Goal: Communication & Community: Participate in discussion

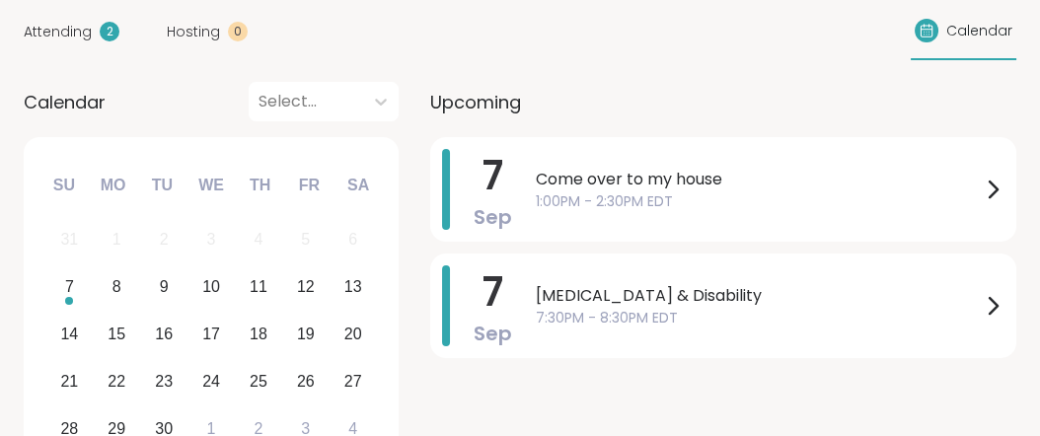
scroll to position [240, 0]
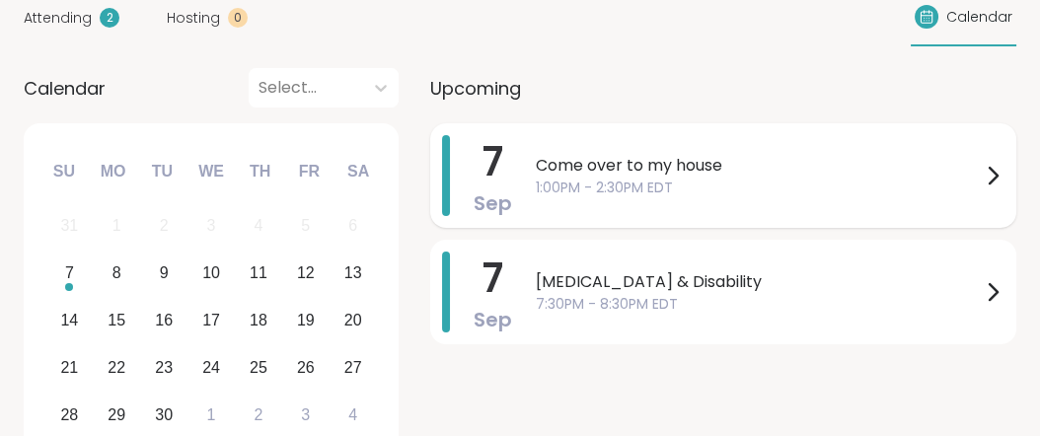
click at [981, 187] on icon at bounding box center [993, 176] width 24 height 24
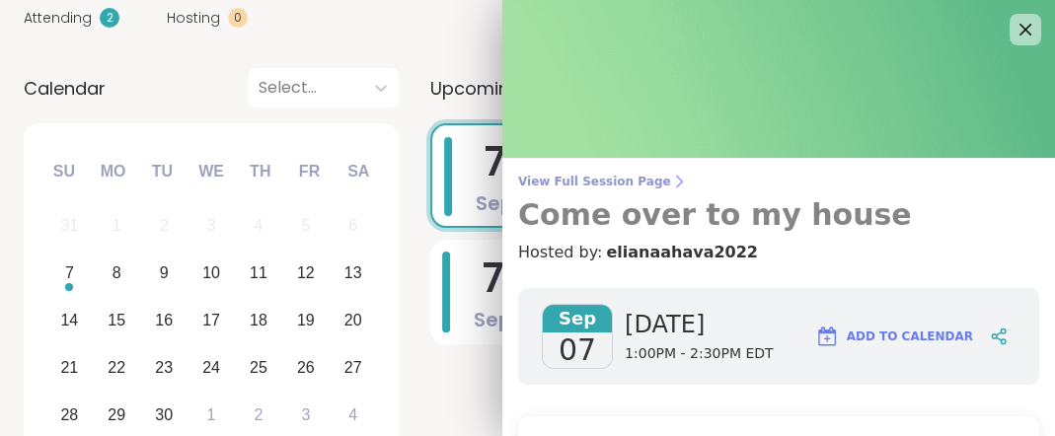
click at [640, 187] on span "View Full Session Page" at bounding box center [778, 182] width 521 height 16
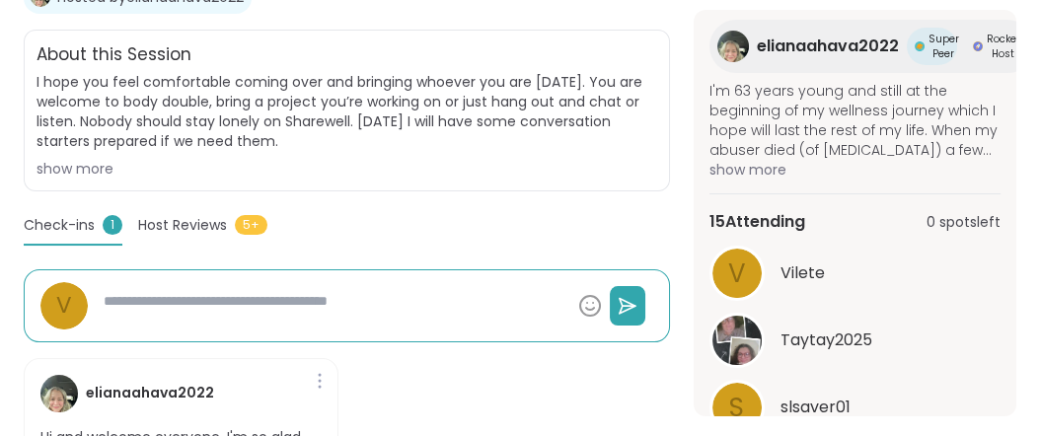
scroll to position [373, 0]
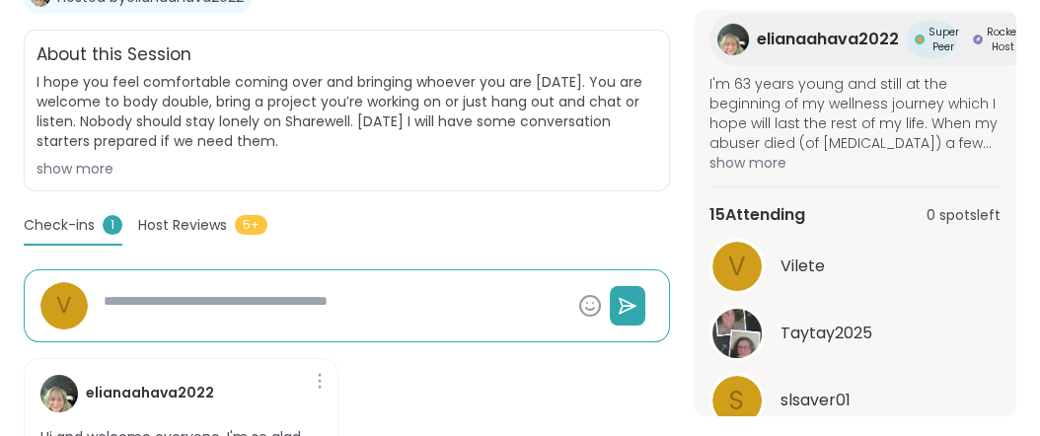
click at [780, 173] on span "show more" at bounding box center [854, 163] width 291 height 20
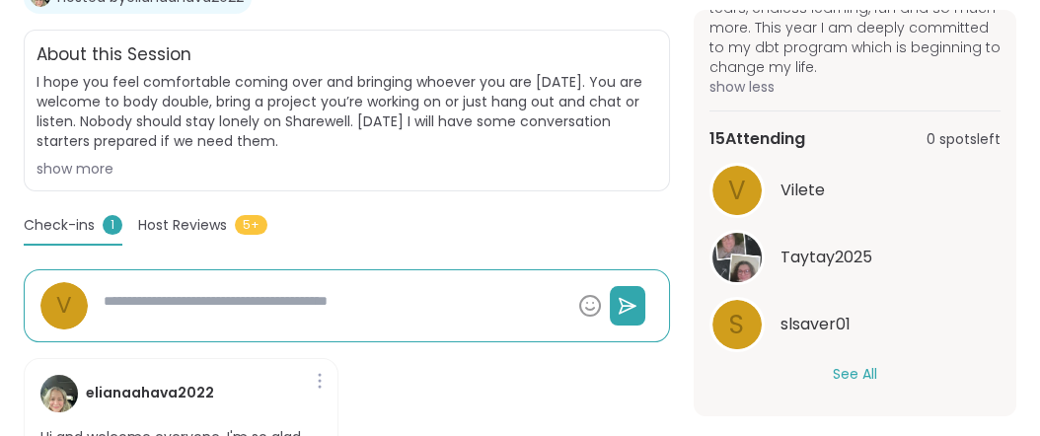
scroll to position [1195, 0]
click at [851, 364] on button "See All" at bounding box center [855, 374] width 44 height 21
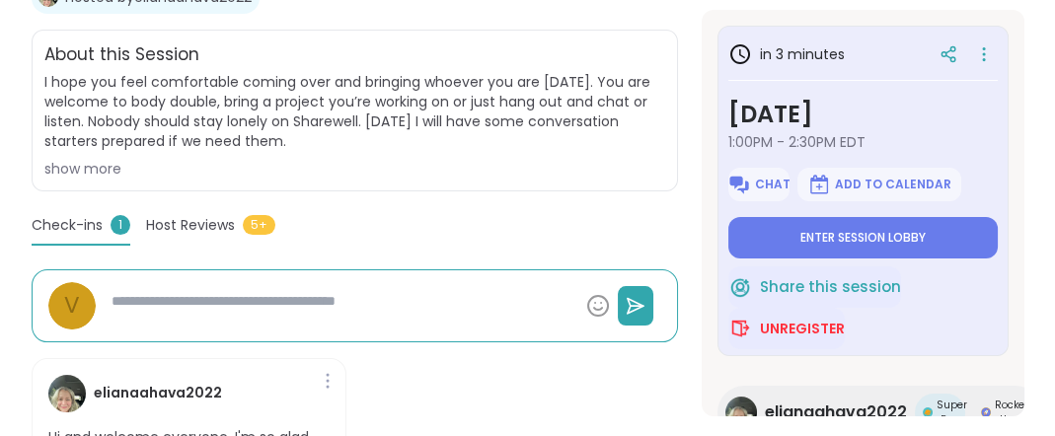
scroll to position [512, 0]
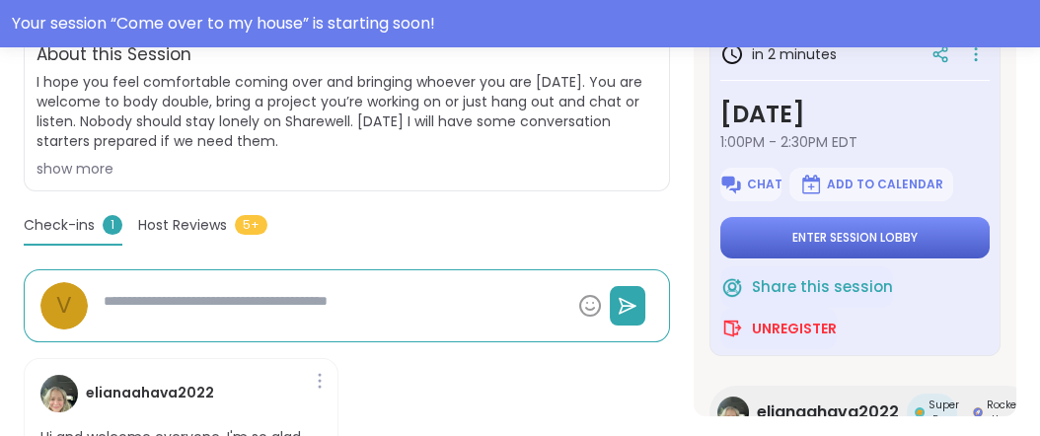
click at [795, 246] on span "Enter session lobby" at bounding box center [854, 238] width 125 height 16
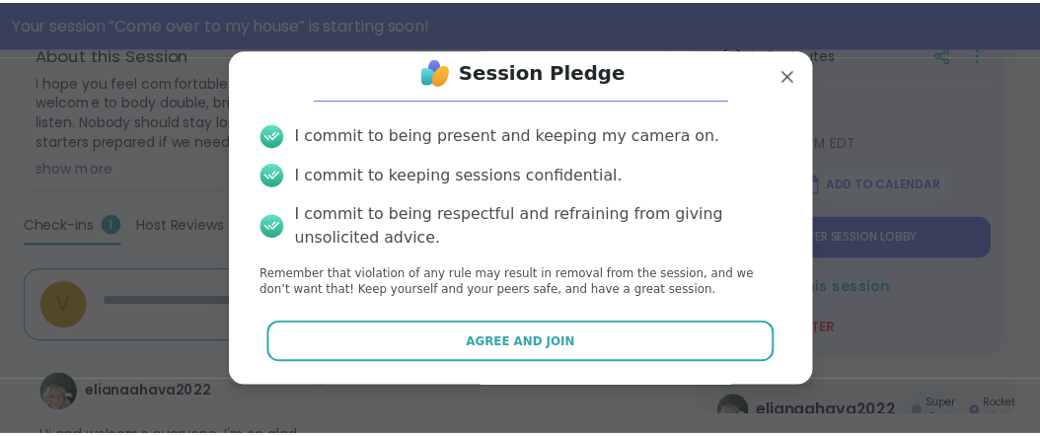
scroll to position [141, 0]
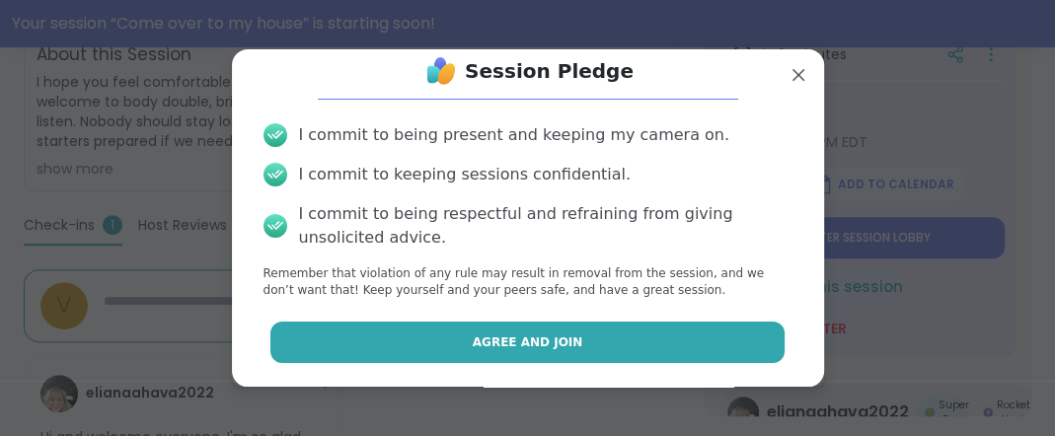
click at [584, 328] on button "Agree and Join" at bounding box center [527, 342] width 514 height 41
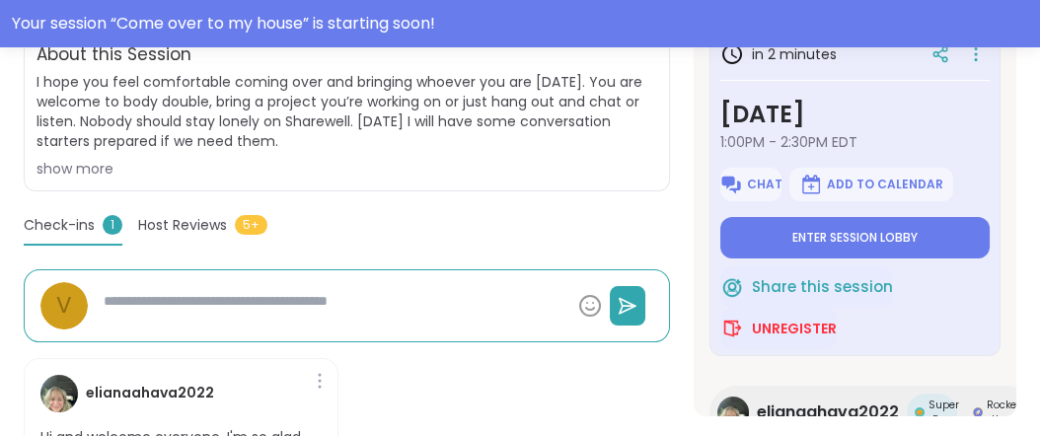
type textarea "*"
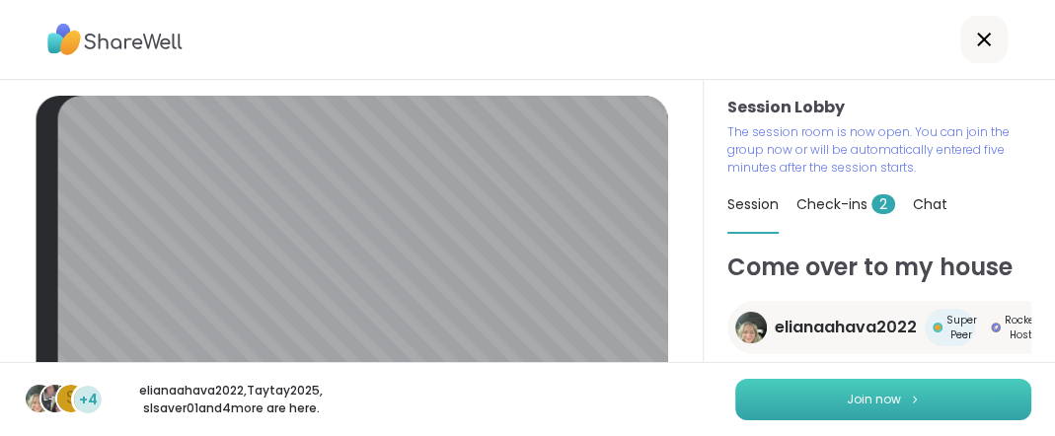
click at [848, 393] on span "Join now" at bounding box center [874, 400] width 54 height 18
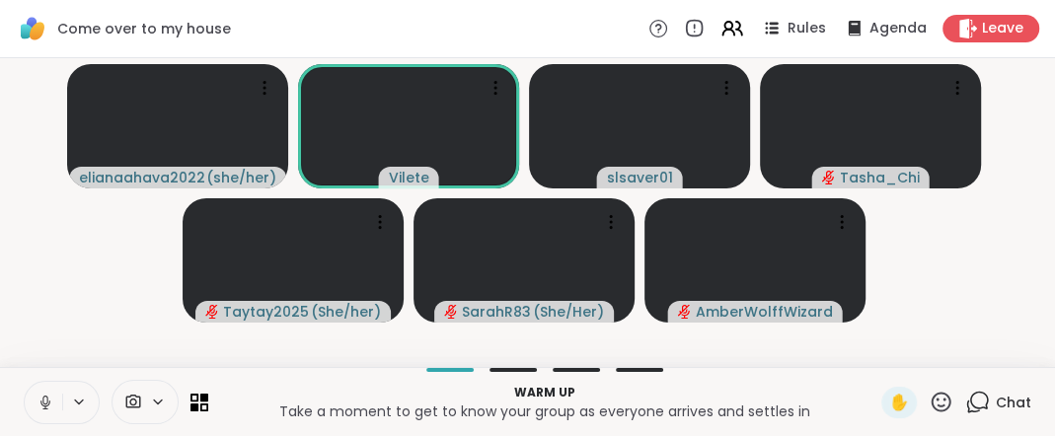
click at [47, 396] on icon at bounding box center [44, 400] width 5 height 9
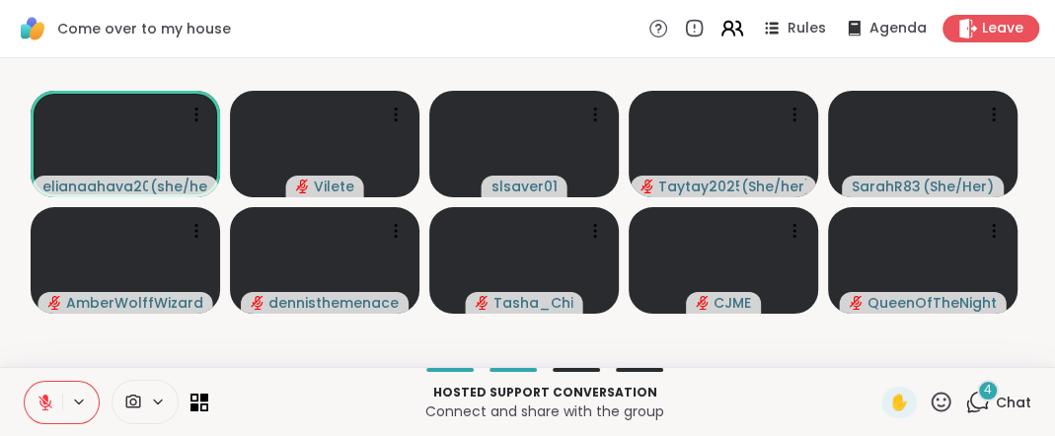
click at [719, 34] on icon at bounding box center [731, 28] width 25 height 25
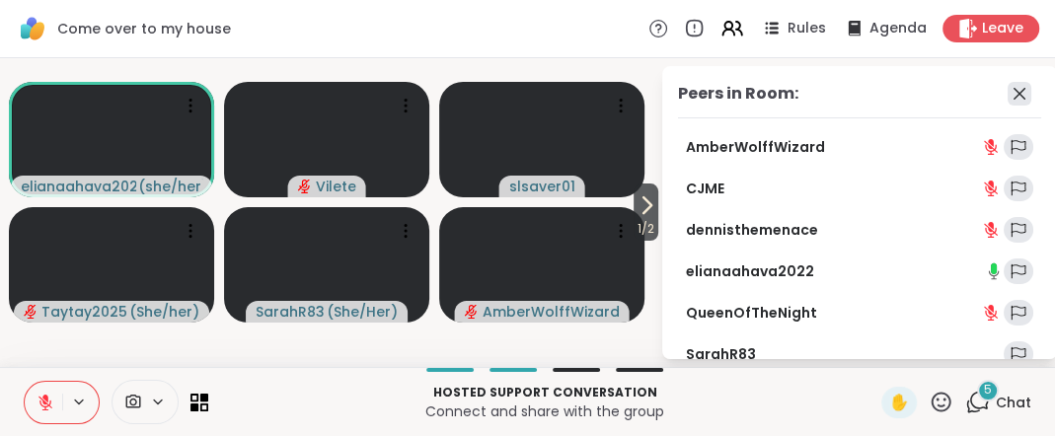
click at [1007, 106] on icon at bounding box center [1019, 94] width 24 height 24
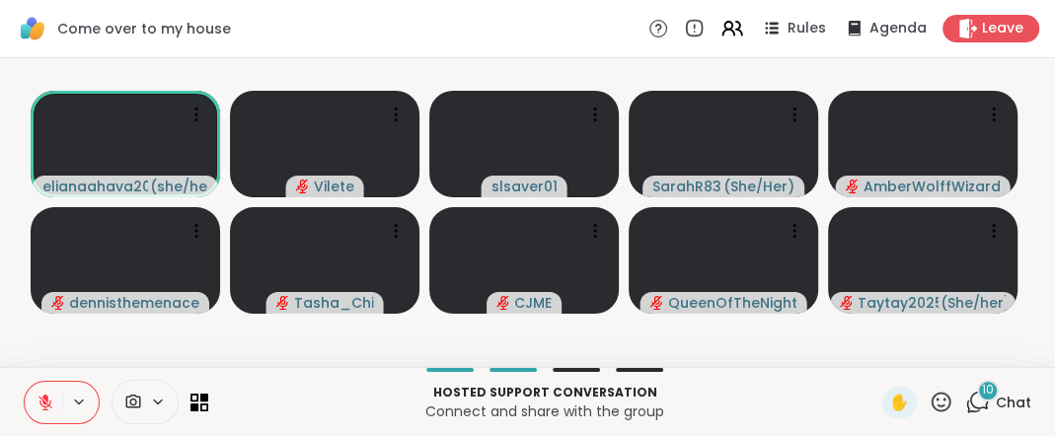
click at [52, 396] on icon at bounding box center [45, 403] width 14 height 14
click at [47, 396] on icon at bounding box center [44, 400] width 5 height 9
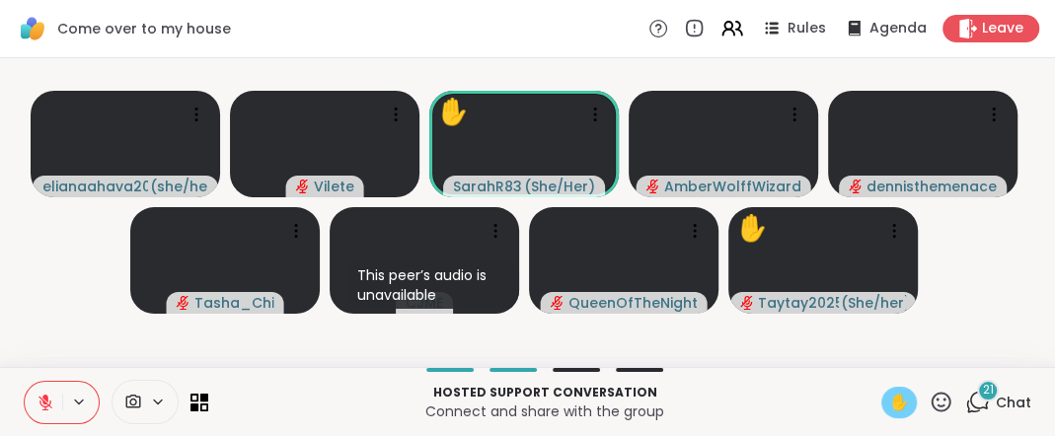
click at [889, 395] on span "✋" at bounding box center [899, 403] width 20 height 24
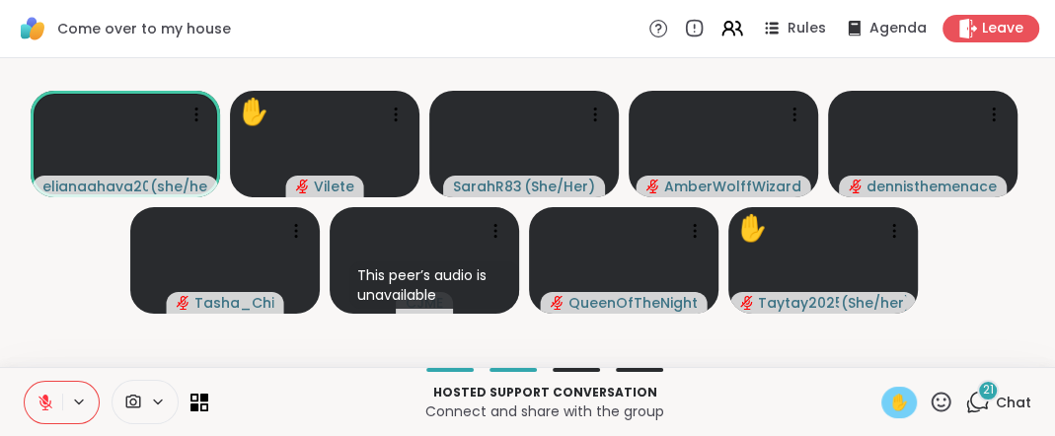
click at [48, 394] on icon at bounding box center [45, 398] width 6 height 8
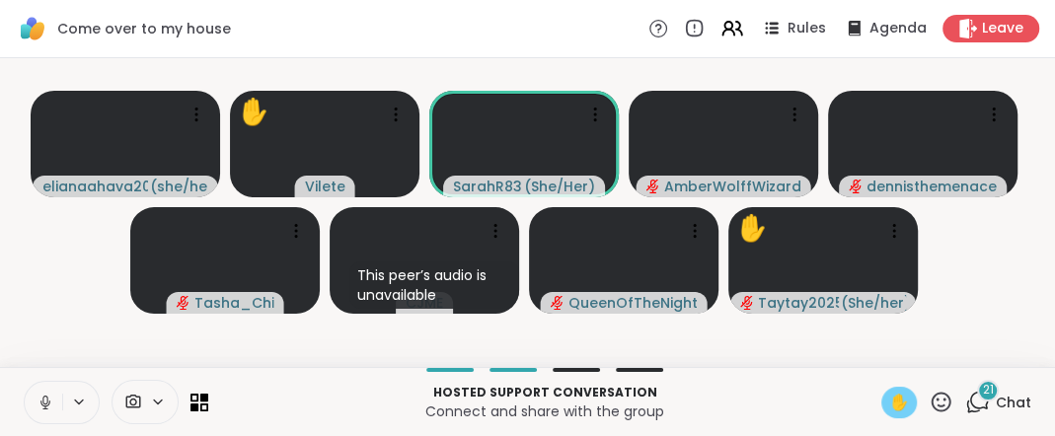
click at [889, 394] on span "✋" at bounding box center [899, 403] width 20 height 24
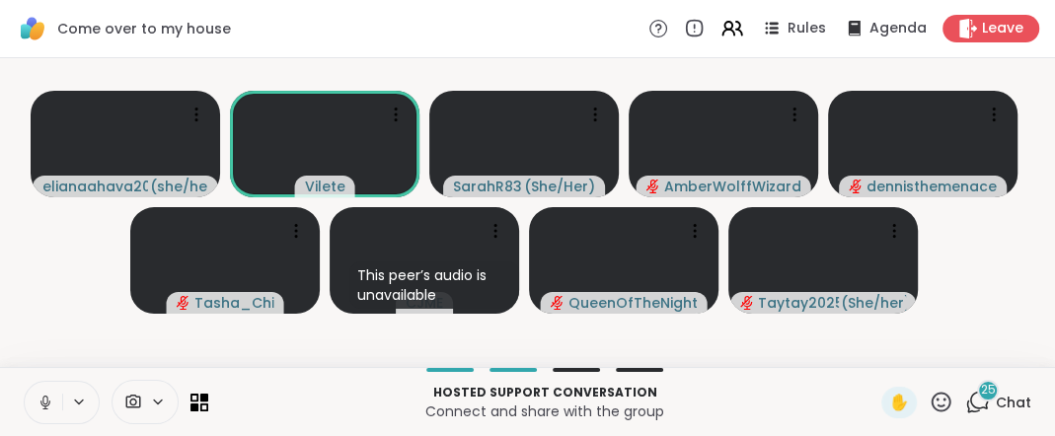
click at [47, 396] on icon at bounding box center [44, 400] width 5 height 9
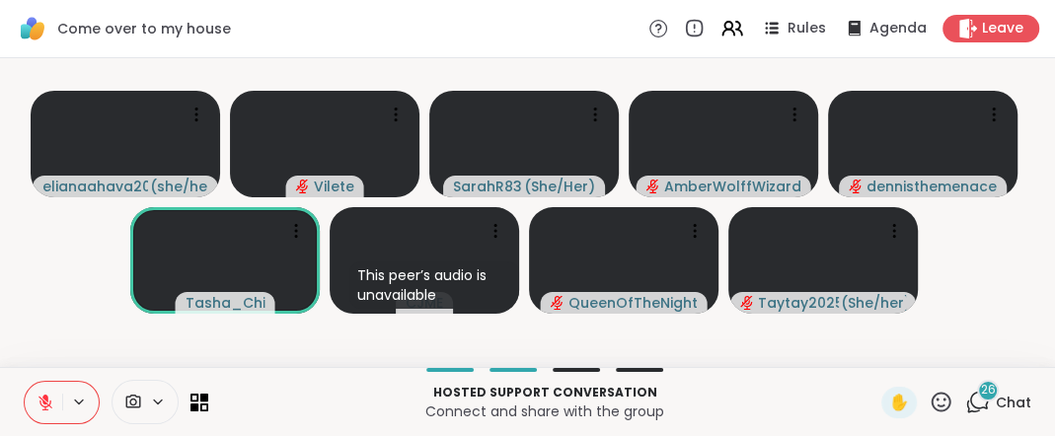
click at [54, 395] on icon at bounding box center [46, 403] width 18 height 18
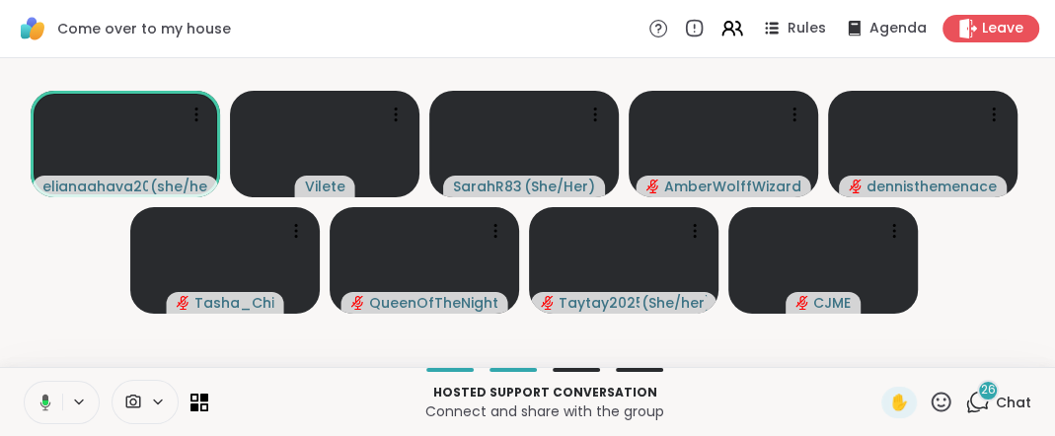
click at [51, 394] on icon at bounding box center [45, 402] width 11 height 17
click at [52, 398] on icon at bounding box center [45, 403] width 14 height 14
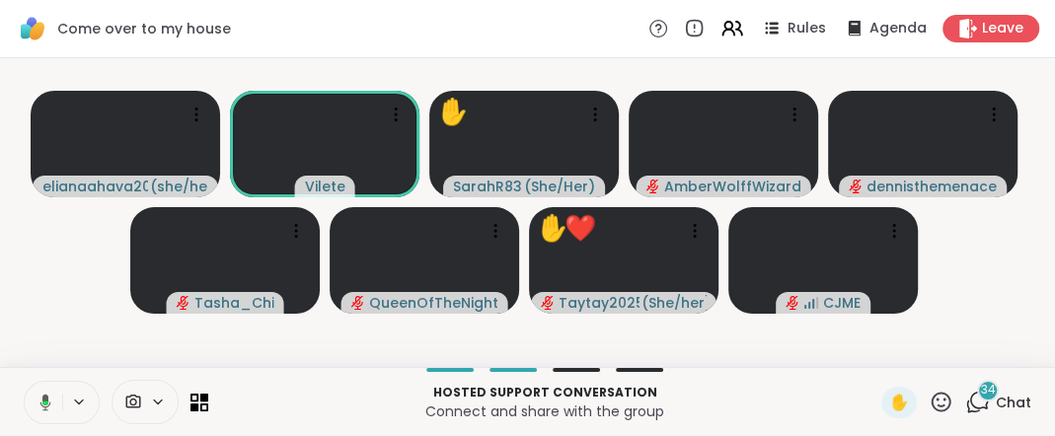
click at [48, 401] on icon at bounding box center [45, 403] width 6 height 5
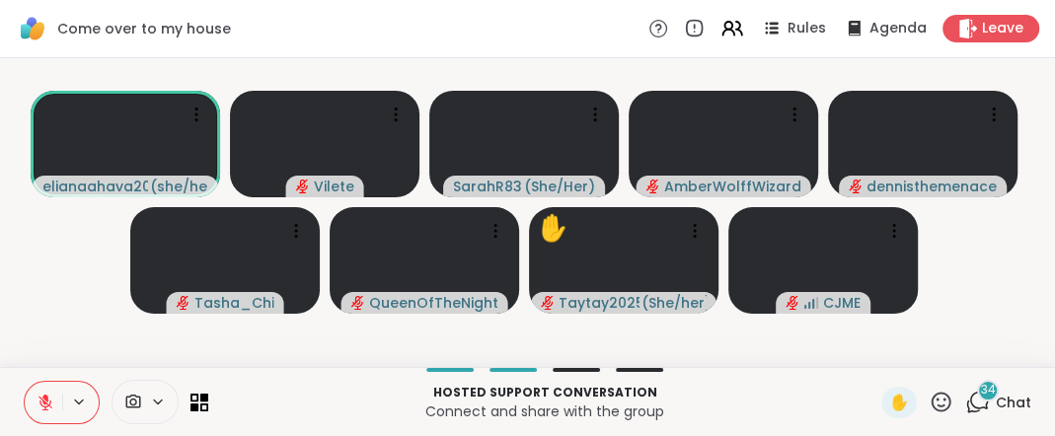
click at [54, 394] on icon at bounding box center [46, 403] width 18 height 18
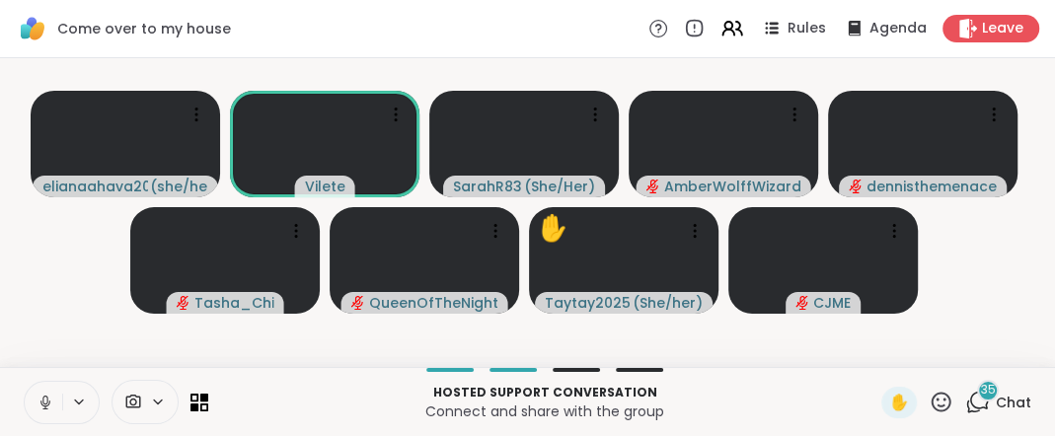
click at [47, 396] on icon at bounding box center [44, 400] width 5 height 9
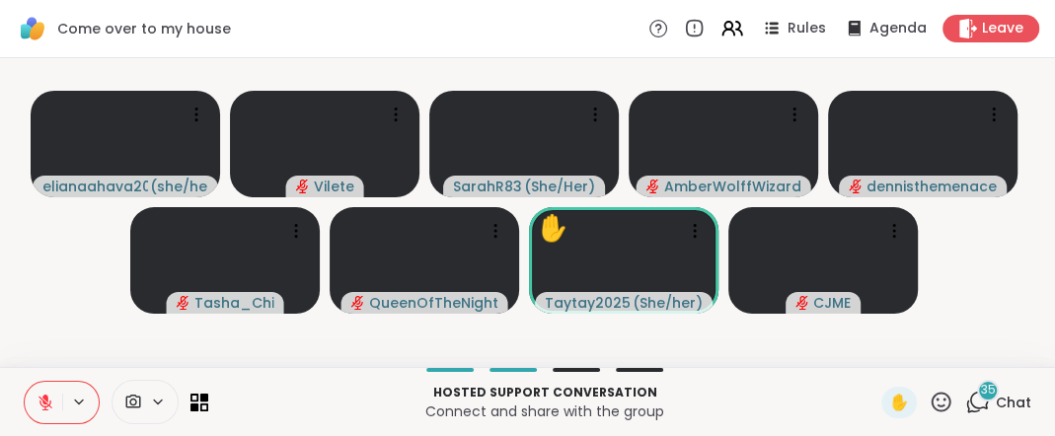
click at [51, 396] on icon at bounding box center [45, 403] width 14 height 14
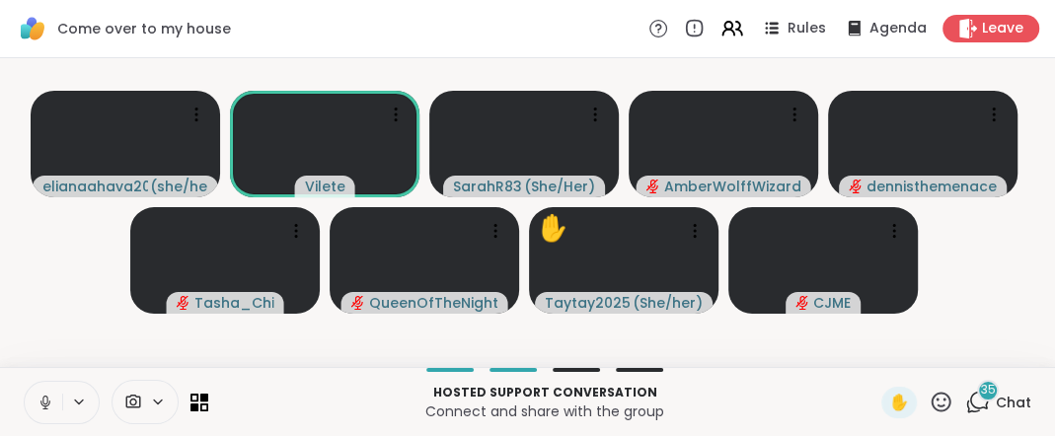
click at [47, 396] on icon at bounding box center [44, 400] width 5 height 9
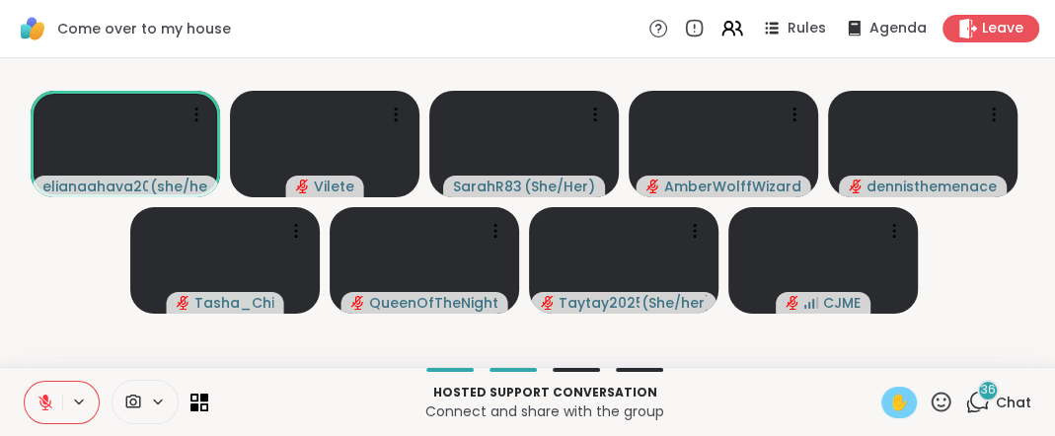
click at [889, 392] on span "✋" at bounding box center [899, 403] width 20 height 24
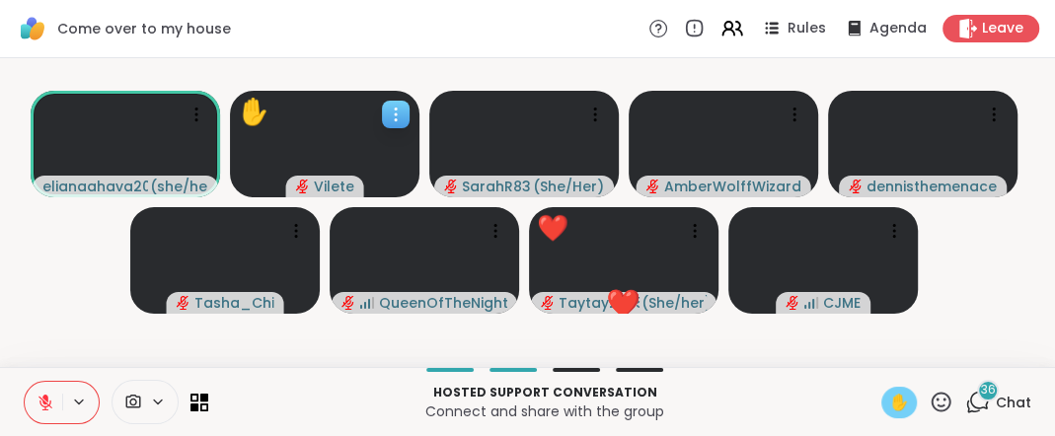
click at [258, 111] on div "✋" at bounding box center [254, 112] width 32 height 38
click at [745, 385] on p "Hosted support conversation" at bounding box center [544, 393] width 649 height 18
click at [47, 394] on icon at bounding box center [46, 403] width 18 height 18
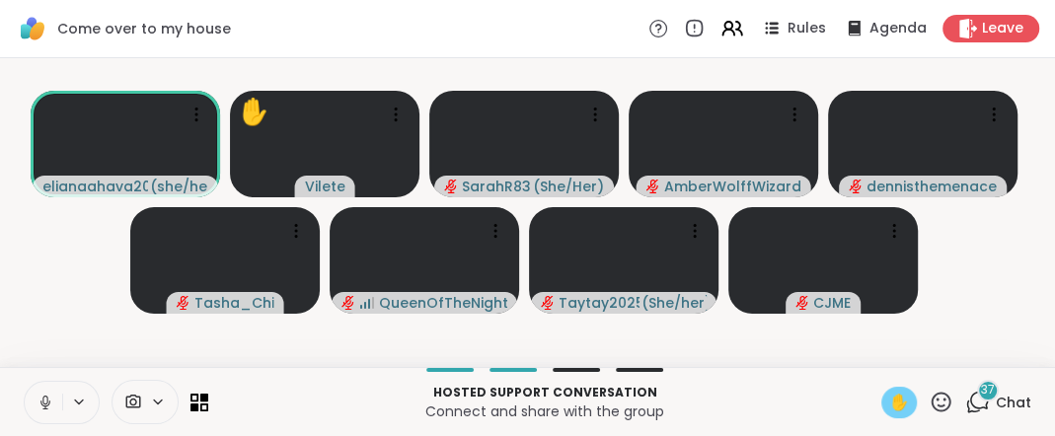
click at [889, 395] on span "✋" at bounding box center [899, 403] width 20 height 24
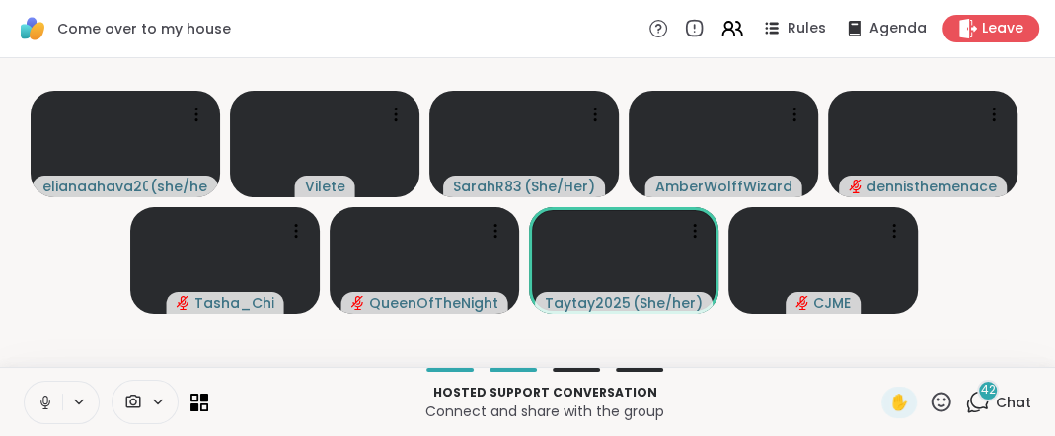
click at [54, 394] on icon at bounding box center [46, 403] width 18 height 18
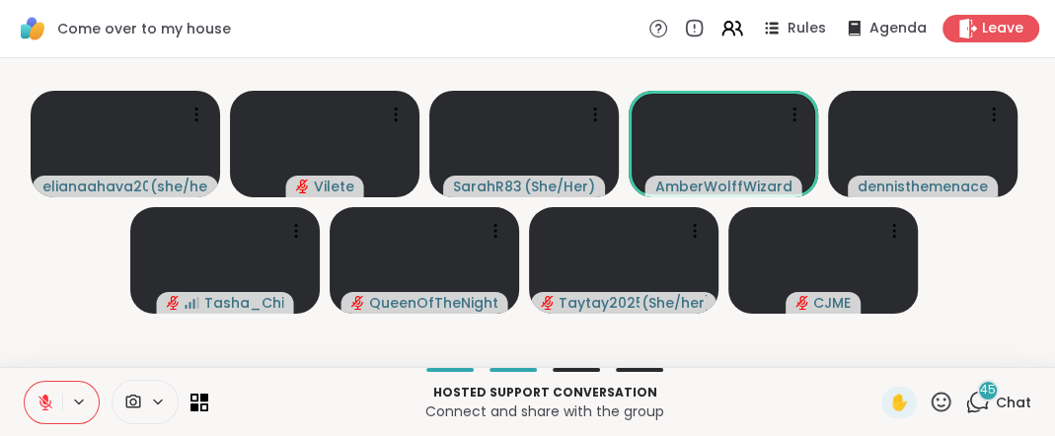
click at [48, 394] on icon at bounding box center [45, 398] width 6 height 8
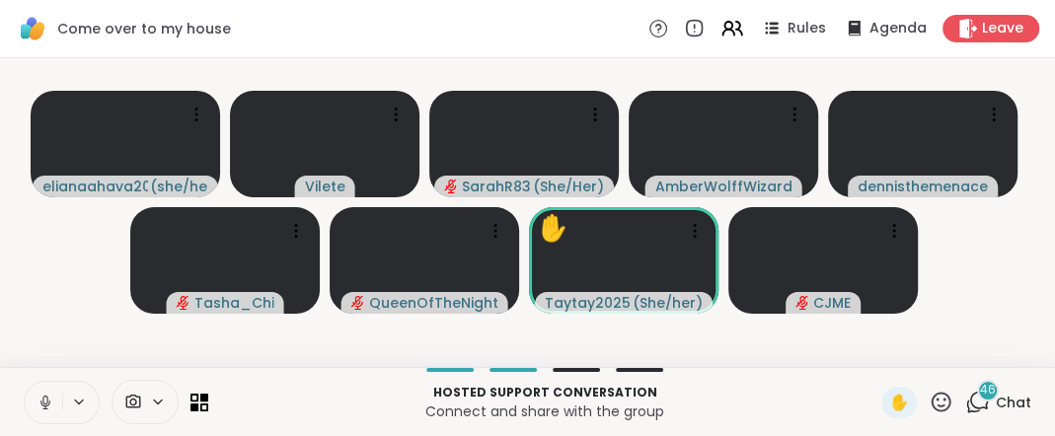
click at [47, 396] on icon at bounding box center [44, 400] width 5 height 9
click at [52, 396] on icon at bounding box center [45, 403] width 14 height 14
click at [47, 396] on icon at bounding box center [44, 400] width 5 height 9
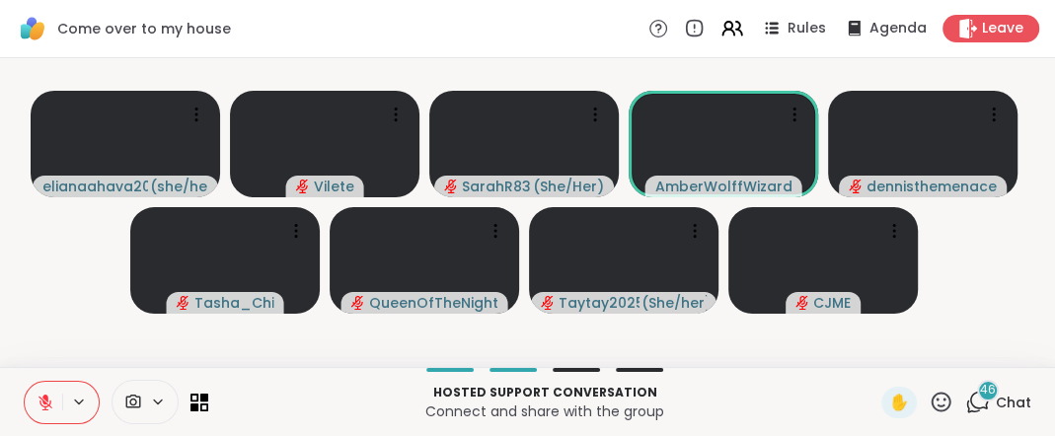
click at [52, 395] on icon at bounding box center [46, 403] width 18 height 18
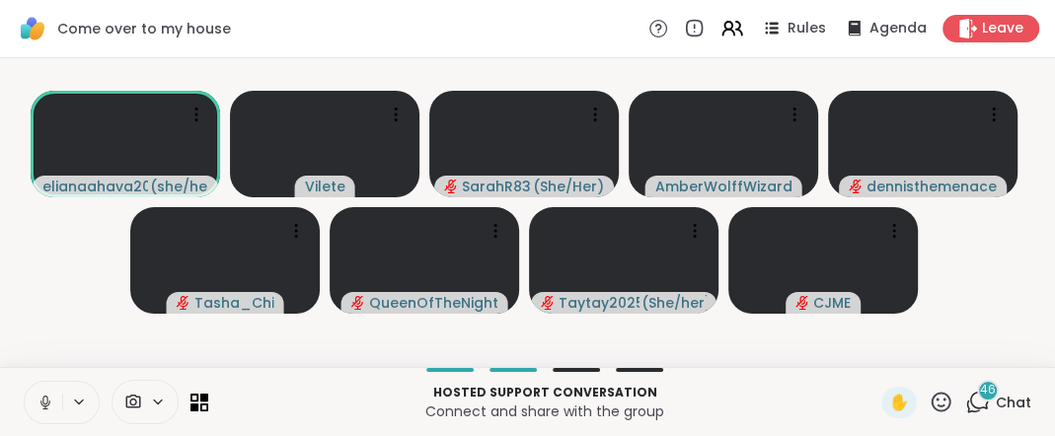
click at [51, 397] on icon at bounding box center [46, 403] width 18 height 18
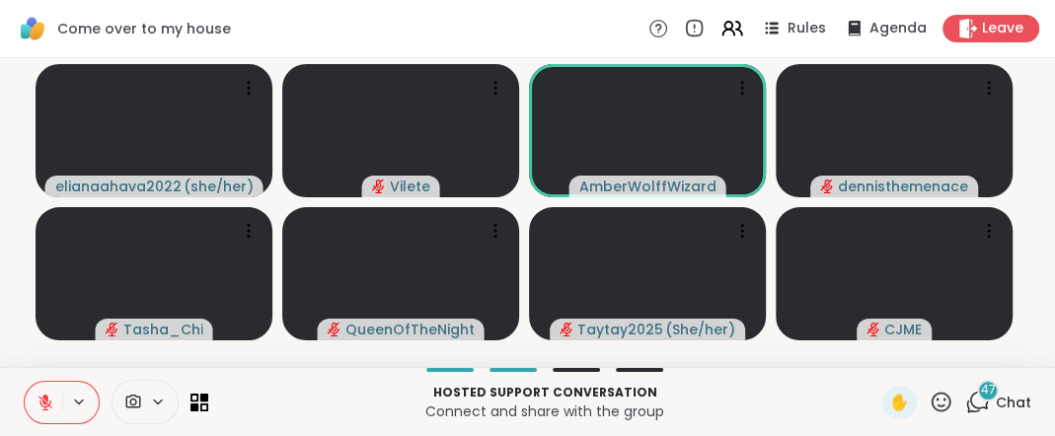
click at [51, 396] on icon at bounding box center [45, 403] width 14 height 14
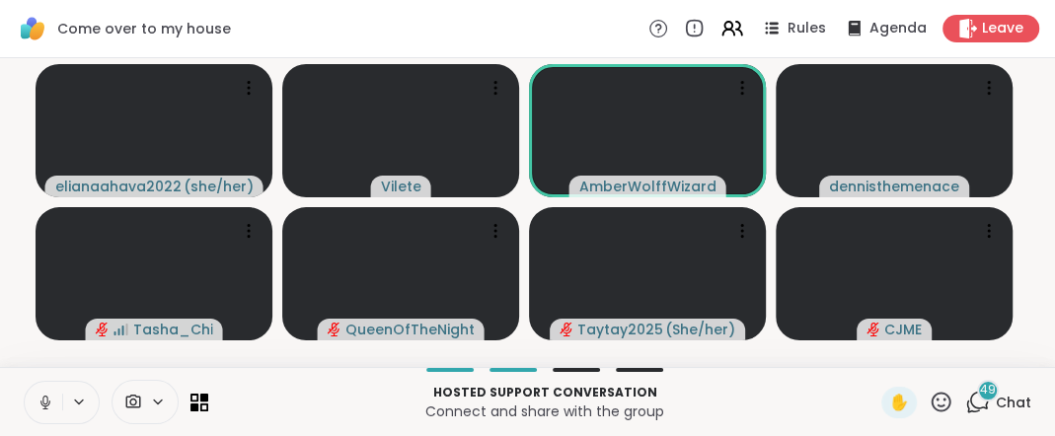
click at [52, 394] on icon at bounding box center [46, 403] width 18 height 18
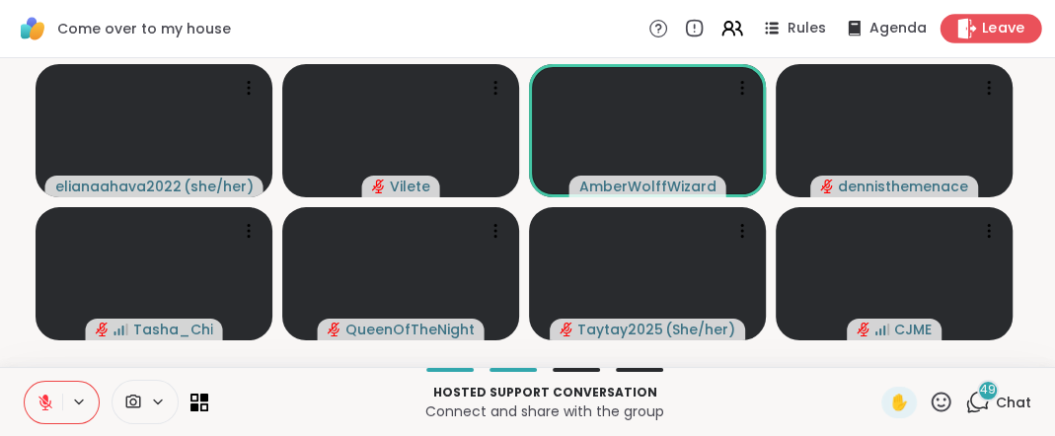
click at [982, 30] on span "Leave" at bounding box center [1003, 29] width 43 height 21
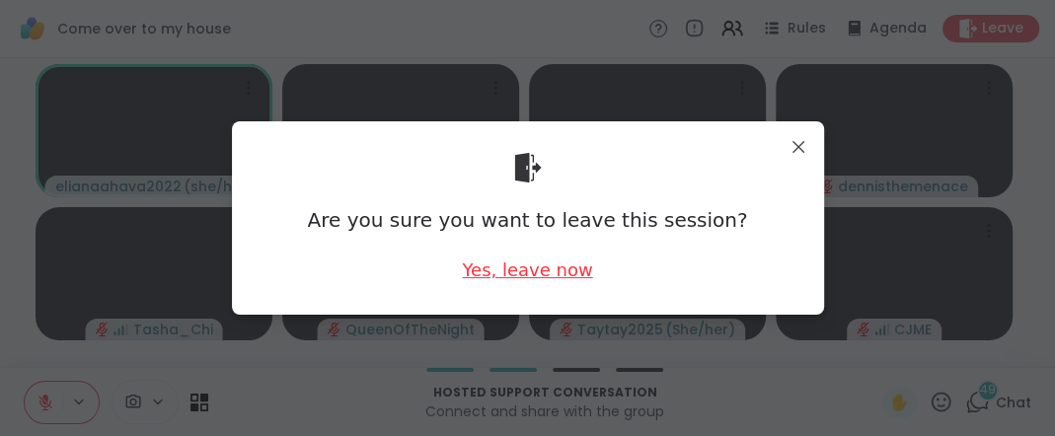
click at [521, 272] on div "Yes, leave now" at bounding box center [527, 270] width 130 height 25
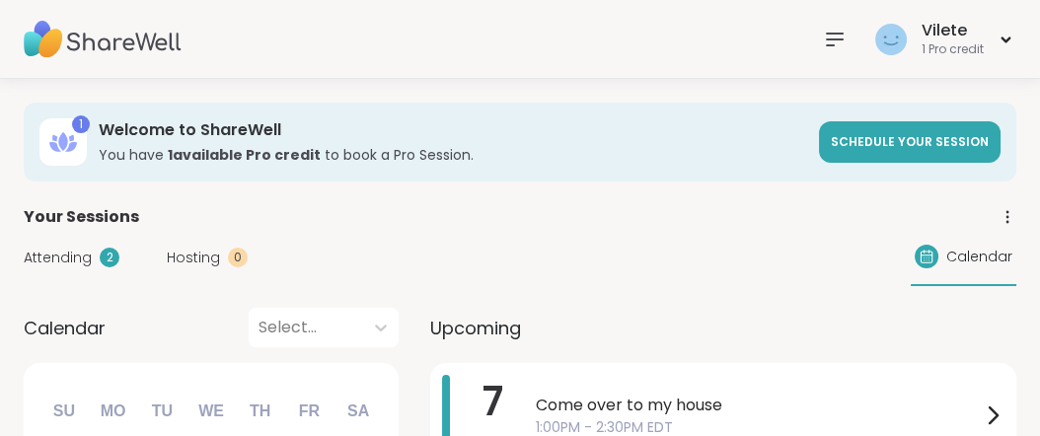
click at [823, 36] on icon at bounding box center [835, 40] width 24 height 24
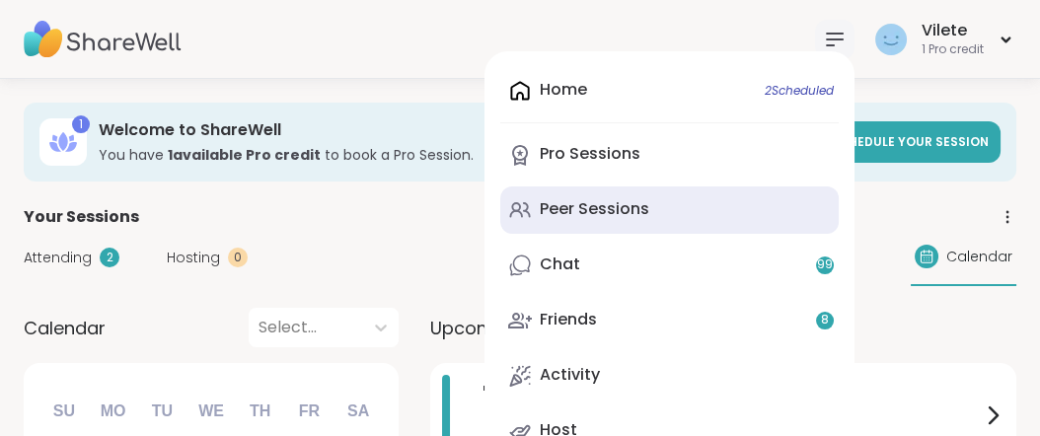
click at [573, 220] on div "Peer Sessions" at bounding box center [595, 209] width 110 height 22
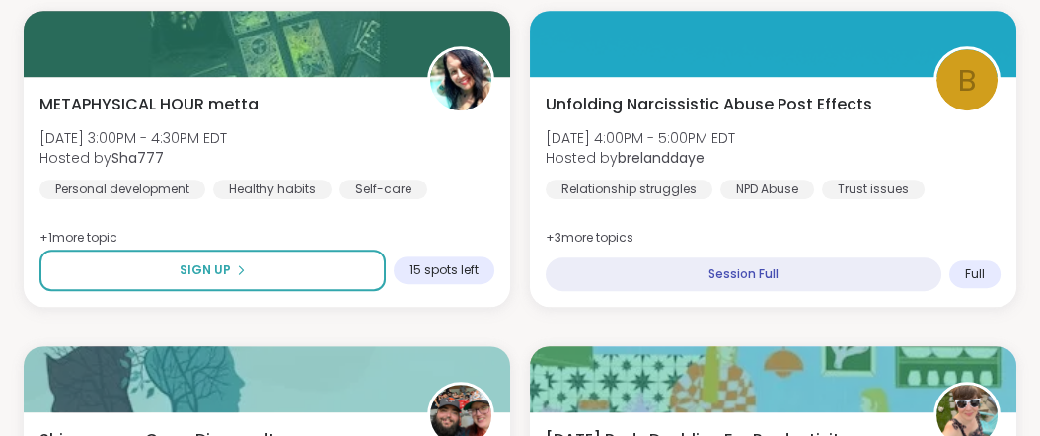
scroll to position [1469, 0]
